Goal: Find contact information: Find contact information

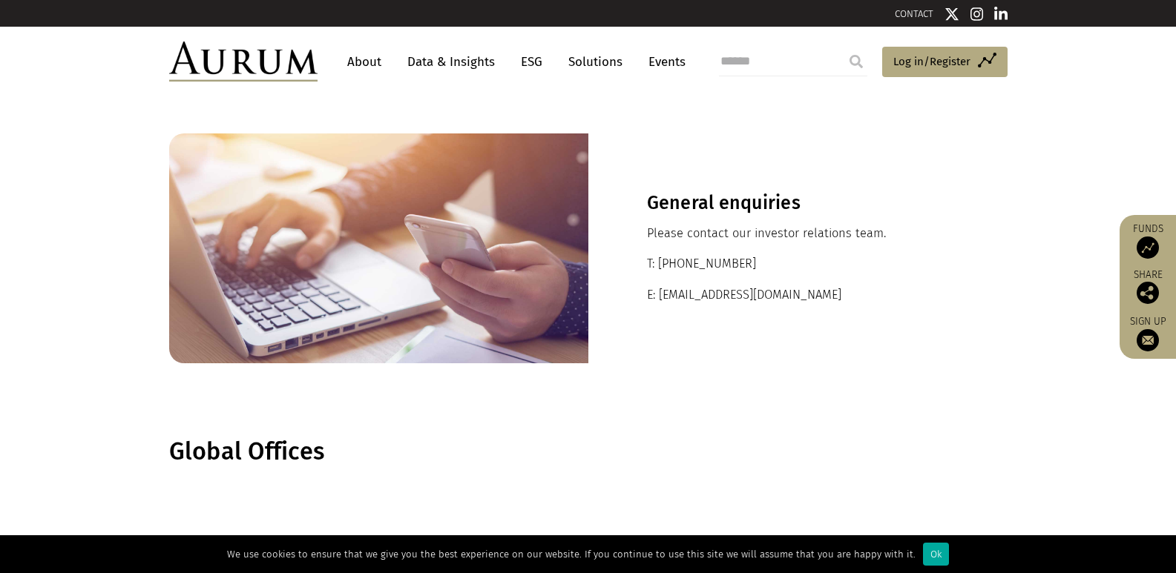
drag, startPoint x: 743, startPoint y: 257, endPoint x: 689, endPoint y: 256, distance: 53.4
click at [689, 256] on p "T: +44 20 7589 1130" at bounding box center [798, 263] width 302 height 19
drag, startPoint x: 751, startPoint y: 254, endPoint x: 659, endPoint y: 260, distance: 92.2
click at [659, 260] on div "General enquiries Please contact our investor relations team. T: +44 20 7589 11…" at bounding box center [797, 249] width 419 height 230
copy p "+44 20 7589 1130"
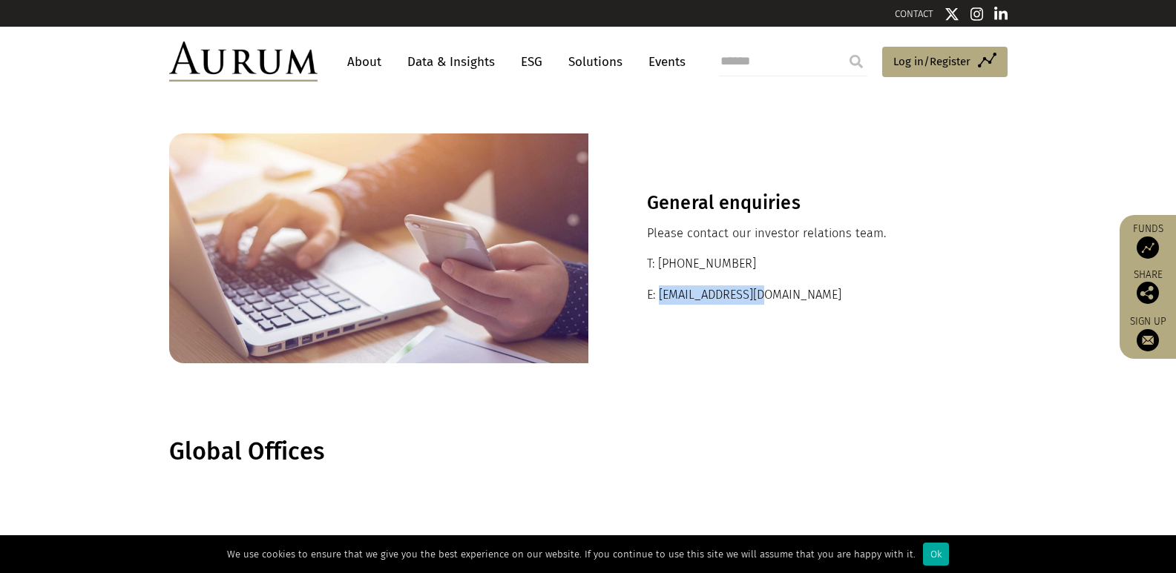
drag, startPoint x: 781, startPoint y: 298, endPoint x: 726, endPoint y: 315, distance: 57.5
click at [659, 294] on p "E: ir@aurumfunds.com" at bounding box center [798, 295] width 302 height 19
copy p "ir@aurumfunds.com"
click at [734, 374] on section "General enquiries Please contact our investor relations team. T: +44 20 7589 11…" at bounding box center [588, 248] width 1176 height 304
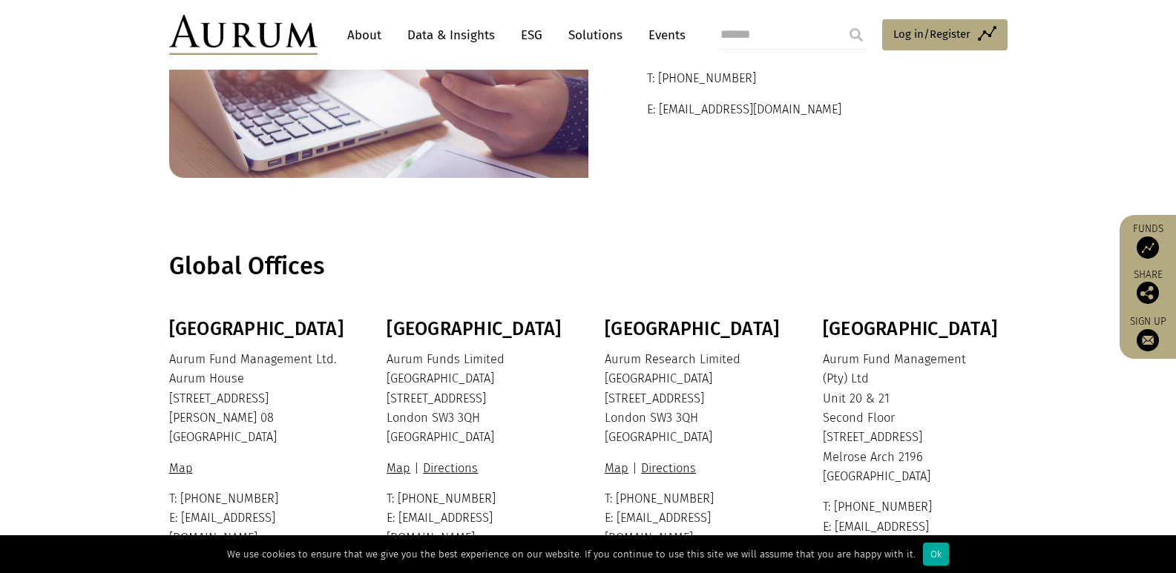
scroll to position [223, 0]
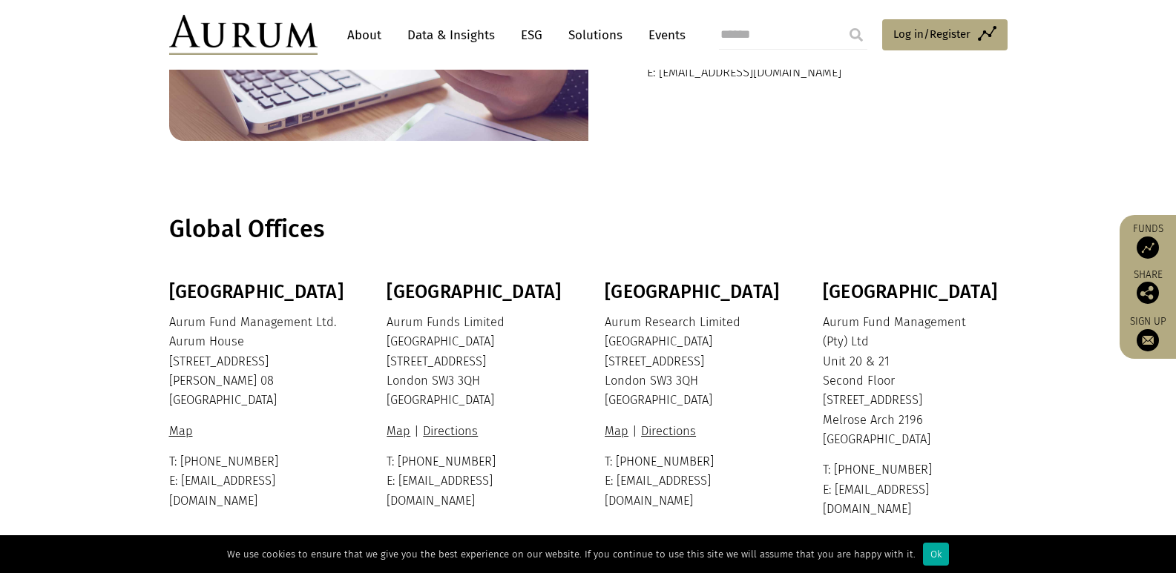
drag, startPoint x: 1151, startPoint y: 343, endPoint x: 1078, endPoint y: 378, distance: 81.3
click at [1078, 378] on section "Bermuda Aurum Fund Management Ltd. Aurum House 35 Richmond Road Hamilton HM 08 …" at bounding box center [588, 418] width 1176 height 275
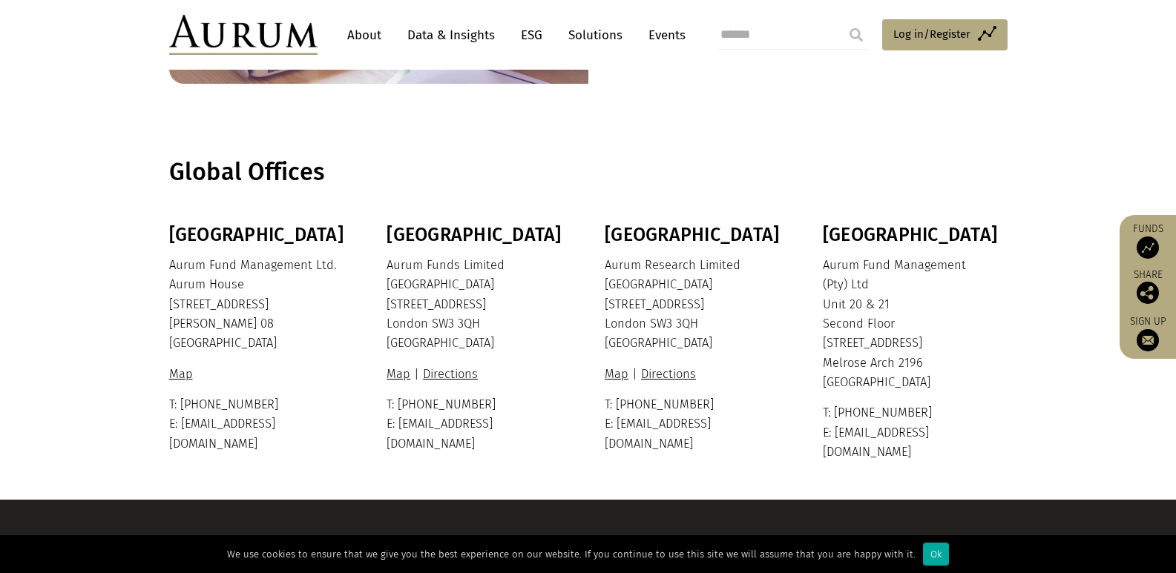
scroll to position [297, 0]
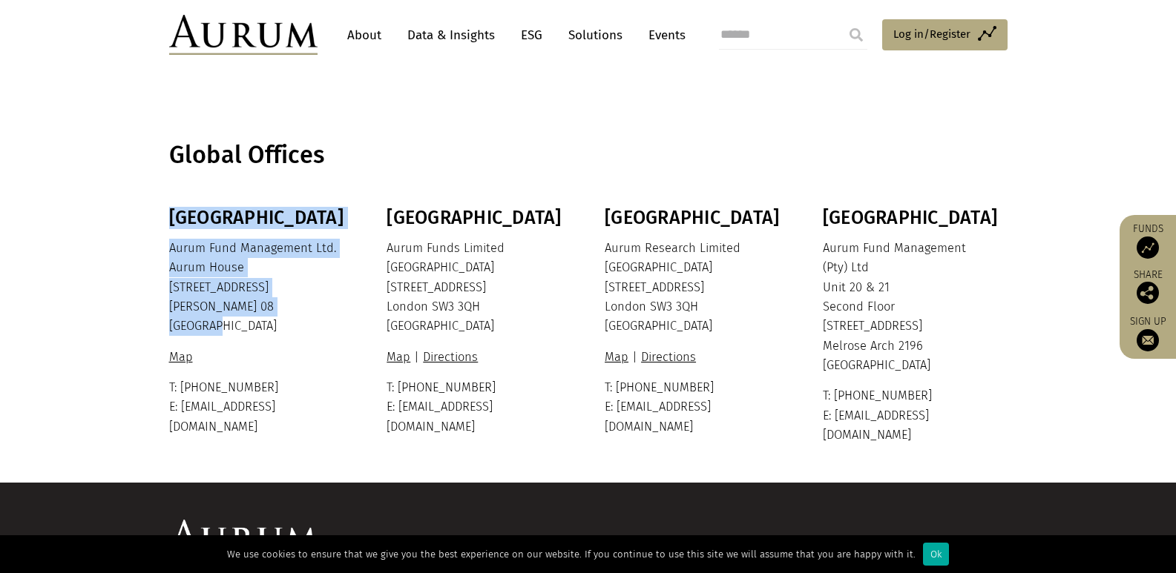
drag, startPoint x: 163, startPoint y: 287, endPoint x: 222, endPoint y: 324, distance: 69.4
click at [222, 324] on div "Bermuda Aurum Fund Management Ltd. Aurum House 35 Richmond Road Hamilton HM 08 …" at bounding box center [588, 326] width 868 height 238
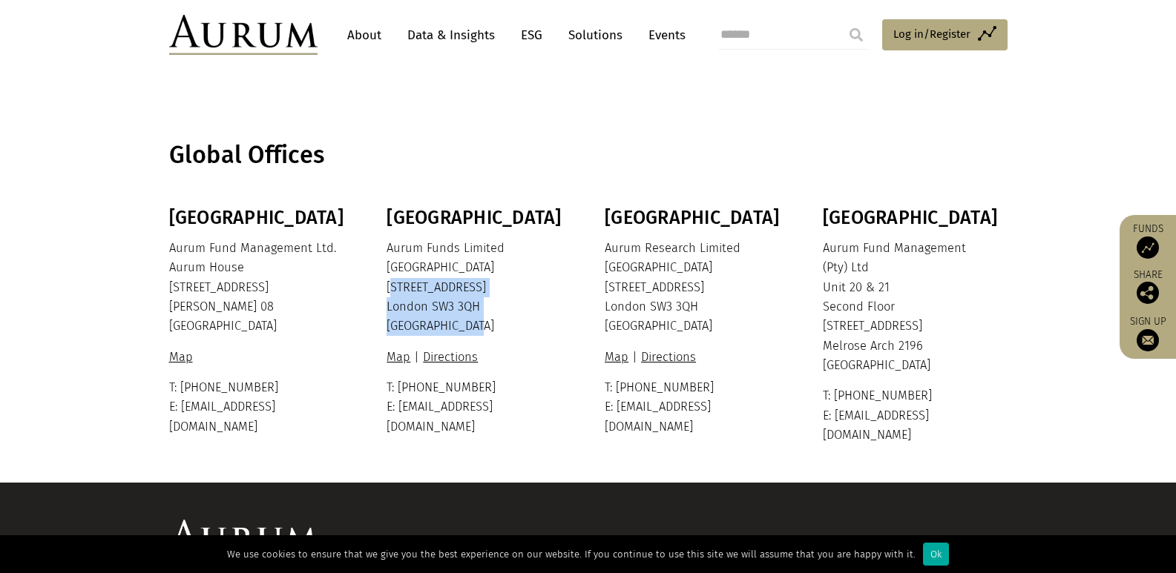
drag, startPoint x: 388, startPoint y: 286, endPoint x: 474, endPoint y: 330, distance: 96.5
click at [475, 330] on p "Aurum Funds Limited Ixworth House 37 Ixworth Place London SW3 3QH United Kingdom" at bounding box center [476, 288] width 181 height 98
copy p "37 Ixworth Place London SW3 3QH United Kingdom"
click at [514, 287] on p "Aurum Funds Limited Ixworth House 37 Ixworth Place London SW3 3QH United Kingdom" at bounding box center [476, 288] width 181 height 98
click at [365, 39] on font "About" at bounding box center [364, 35] width 34 height 16
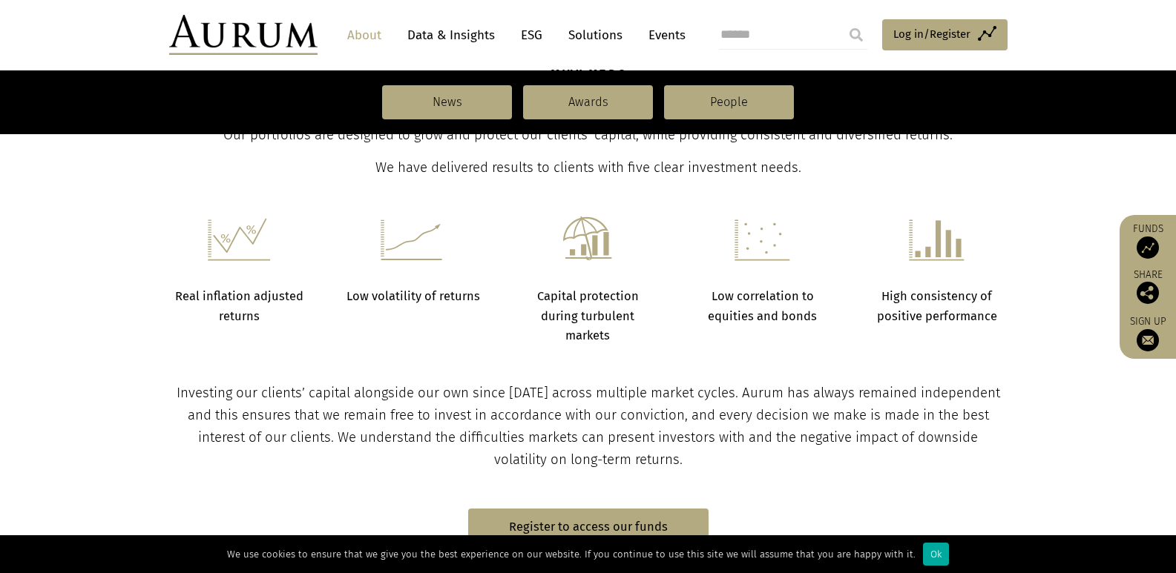
scroll to position [593, 0]
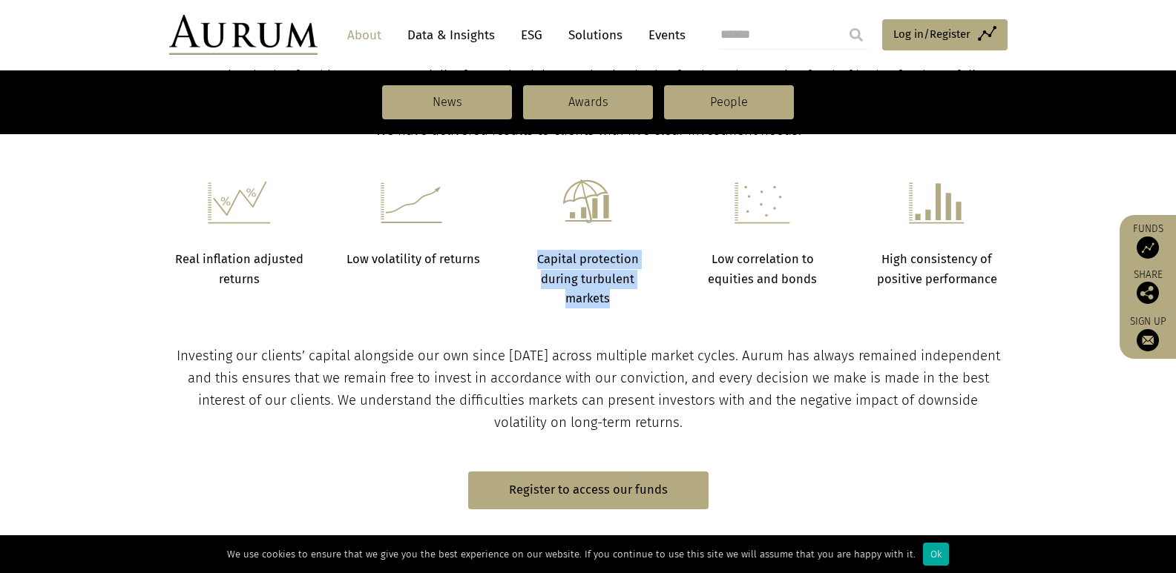
drag, startPoint x: 524, startPoint y: 257, endPoint x: 613, endPoint y: 308, distance: 102.3
click at [613, 308] on p "Capital protection during turbulent markets" at bounding box center [587, 279] width 137 height 59
click at [614, 301] on p "Capital protection during turbulent markets" at bounding box center [587, 279] width 137 height 59
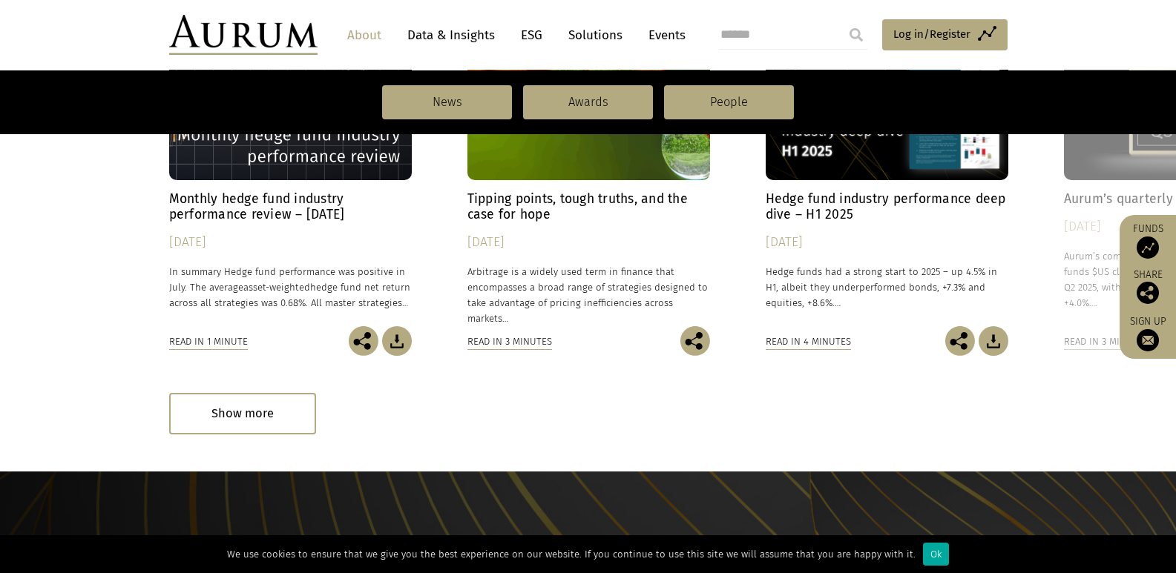
scroll to position [1335, 0]
